Goal: Transaction & Acquisition: Purchase product/service

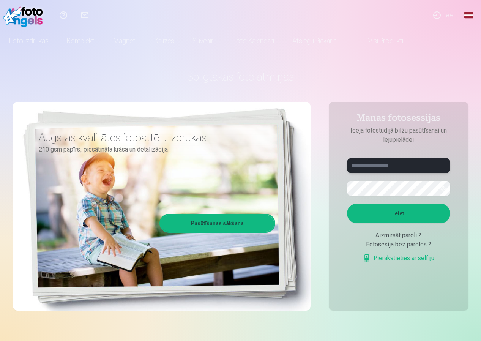
click at [394, 164] on input "text" at bounding box center [398, 165] width 103 height 15
type input "**********"
click at [439, 189] on button "button" at bounding box center [442, 188] width 14 height 14
click at [399, 216] on button "Ieiet" at bounding box center [398, 213] width 103 height 20
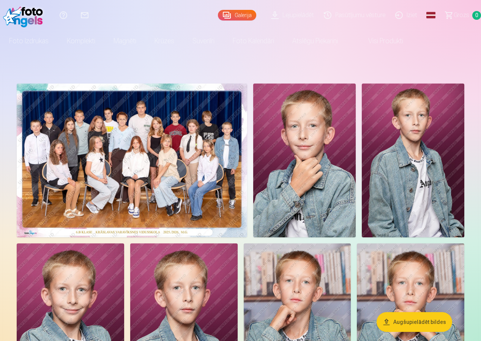
click at [191, 174] on img at bounding box center [132, 161] width 230 height 154
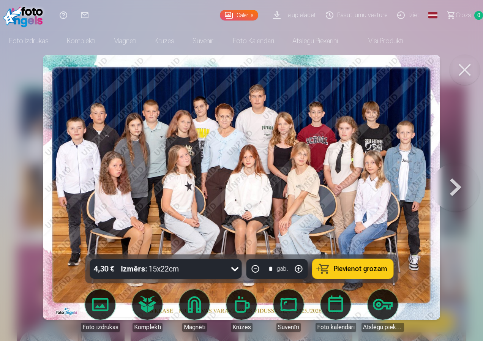
click at [153, 270] on div "Izmērs : 15x22cm" at bounding box center [150, 269] width 58 height 20
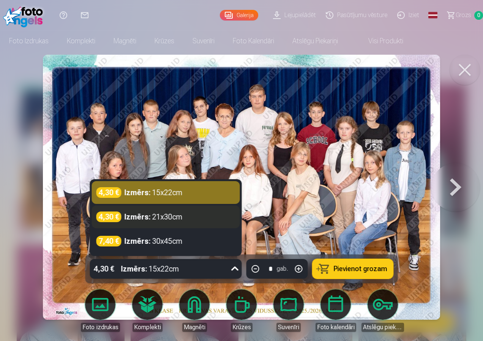
click at [183, 222] on div "4,30 € Izmērs : 21x30cm" at bounding box center [166, 216] width 148 height 23
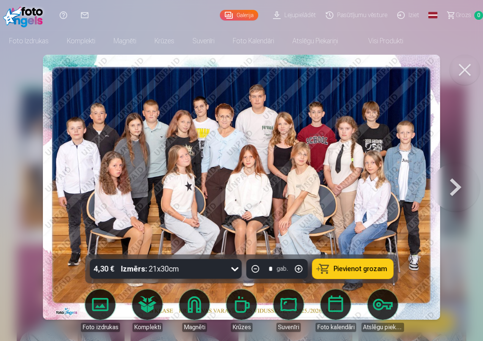
click at [198, 261] on div "4,30 € Izmērs : 21x30cm" at bounding box center [158, 269] width 137 height 20
click at [3, 273] on div at bounding box center [241, 170] width 483 height 341
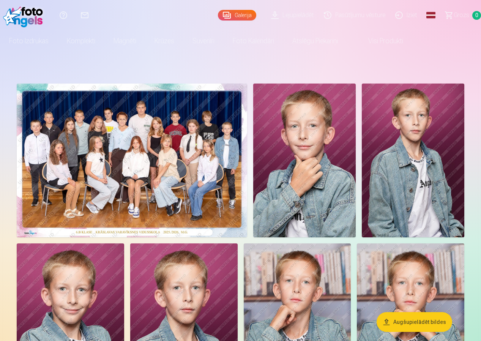
click at [136, 200] on img at bounding box center [132, 161] width 230 height 154
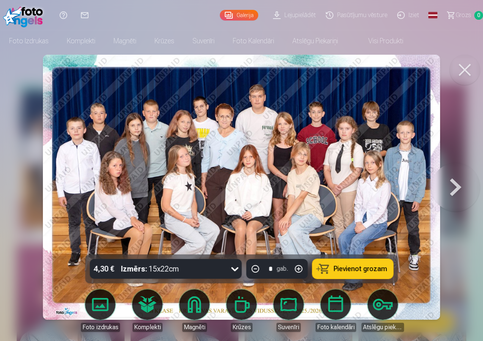
click at [175, 271] on div "Izmērs : 15x22cm" at bounding box center [150, 269] width 58 height 20
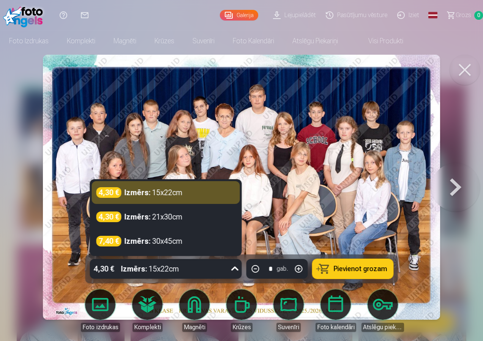
click at [469, 65] on button at bounding box center [464, 70] width 30 height 30
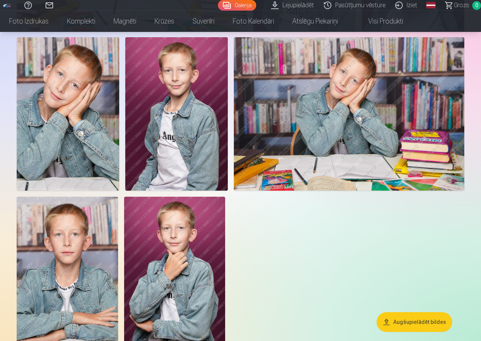
scroll to position [1594, 0]
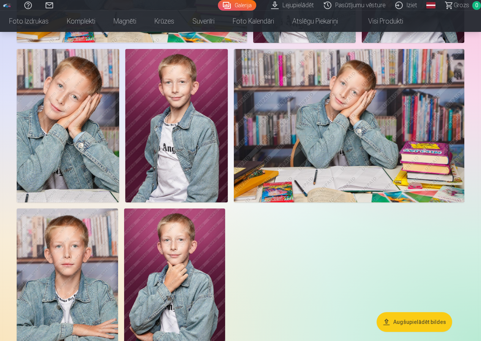
click at [184, 278] on img at bounding box center [174, 284] width 101 height 152
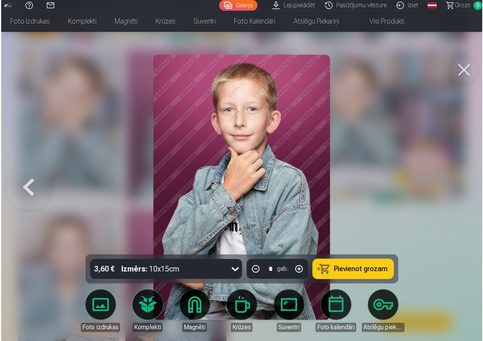
scroll to position [1600, 0]
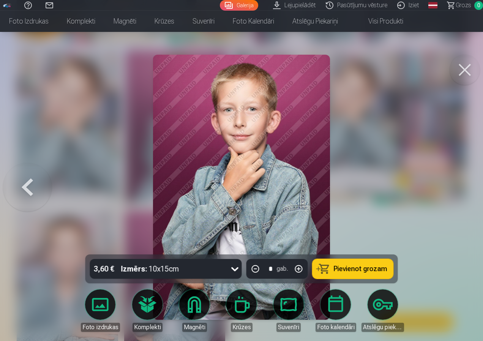
click at [136, 270] on strong "Izmērs :" at bounding box center [134, 268] width 26 height 11
click at [306, 162] on img at bounding box center [241, 187] width 177 height 265
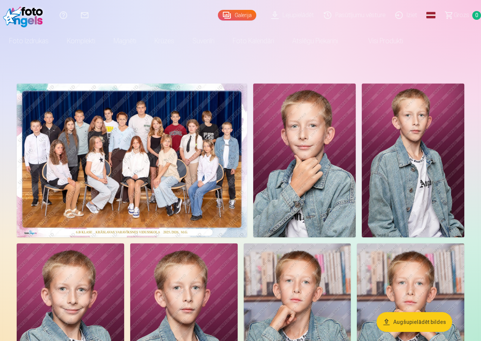
click at [140, 128] on img at bounding box center [132, 161] width 230 height 154
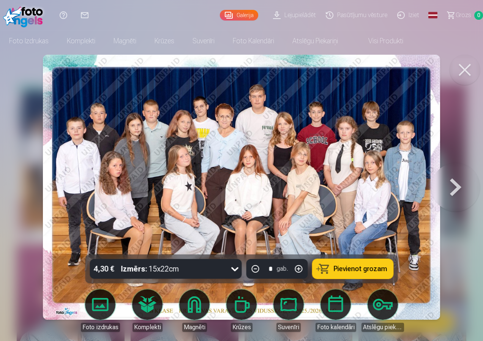
click at [468, 74] on button at bounding box center [464, 70] width 30 height 30
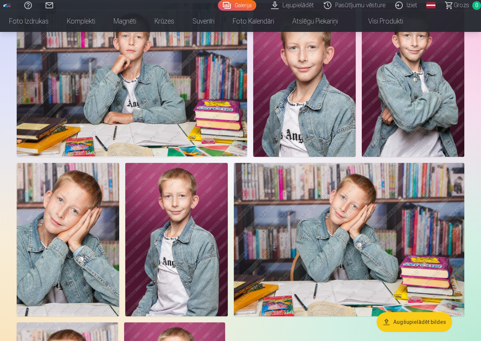
scroll to position [1594, 0]
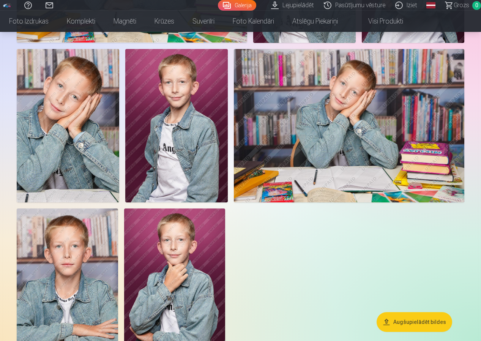
click at [210, 256] on img at bounding box center [174, 284] width 101 height 152
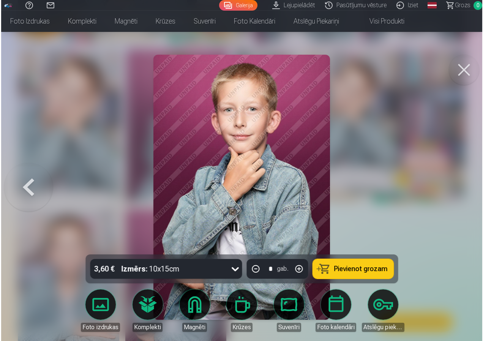
scroll to position [1600, 0]
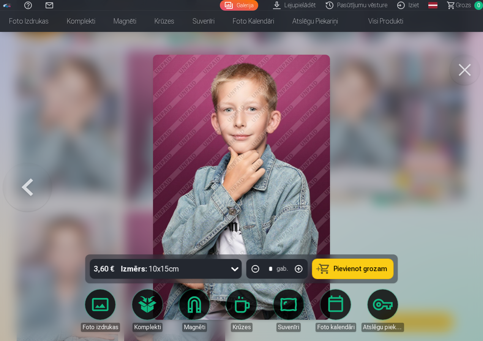
click at [362, 265] on span "Pievienot grozam" at bounding box center [361, 268] width 54 height 7
click at [460, 75] on button at bounding box center [464, 70] width 30 height 30
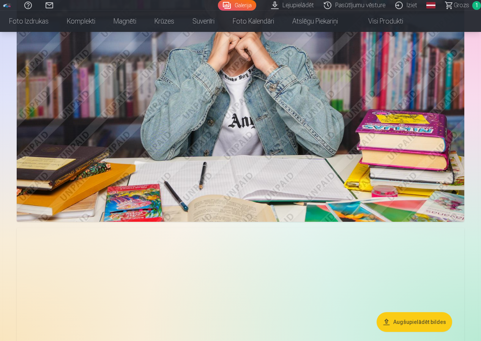
scroll to position [569, 0]
